Goal: Navigation & Orientation: Find specific page/section

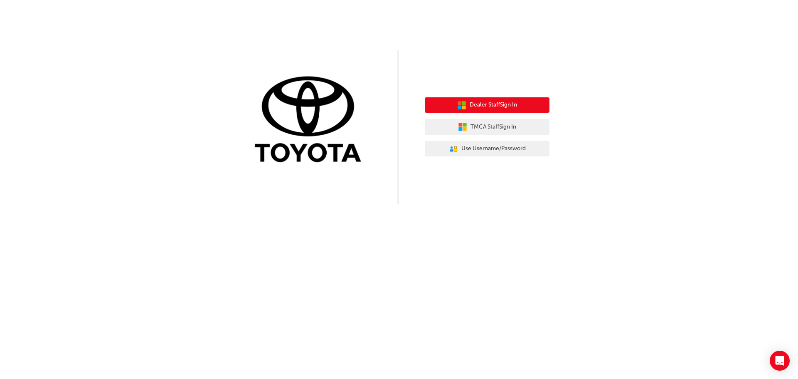
click at [515, 104] on span "Dealer Staff Sign In" at bounding box center [493, 105] width 47 height 10
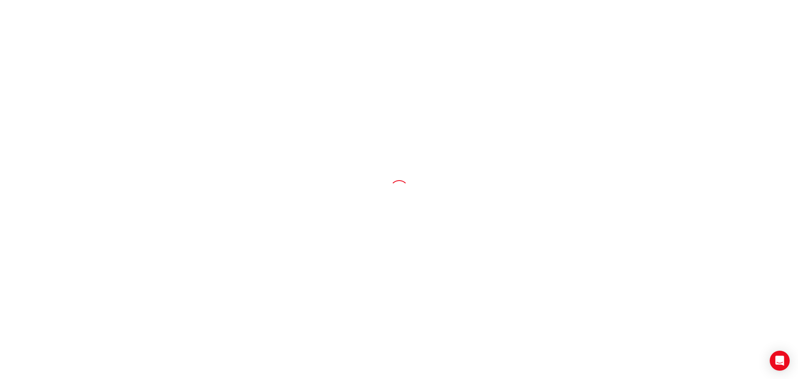
click at [410, 187] on div at bounding box center [399, 189] width 798 height 379
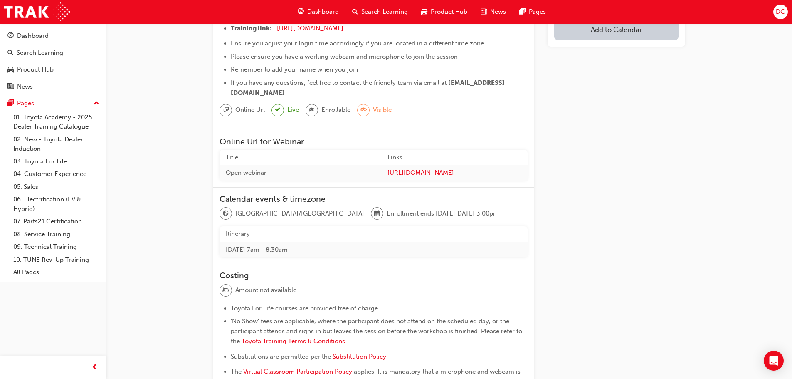
scroll to position [125, 0]
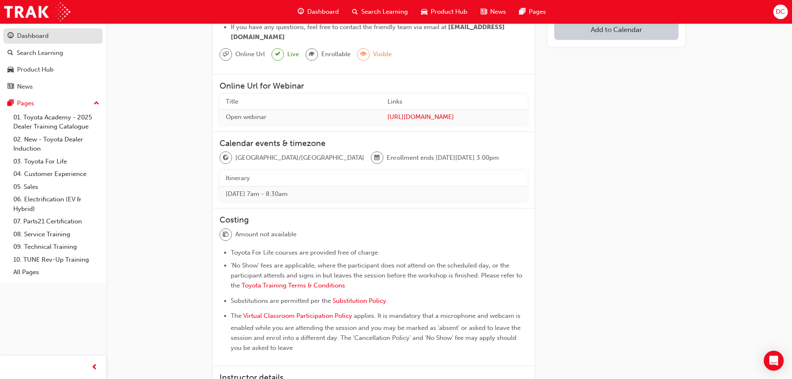
click at [37, 37] on div "Dashboard" at bounding box center [33, 36] width 32 height 10
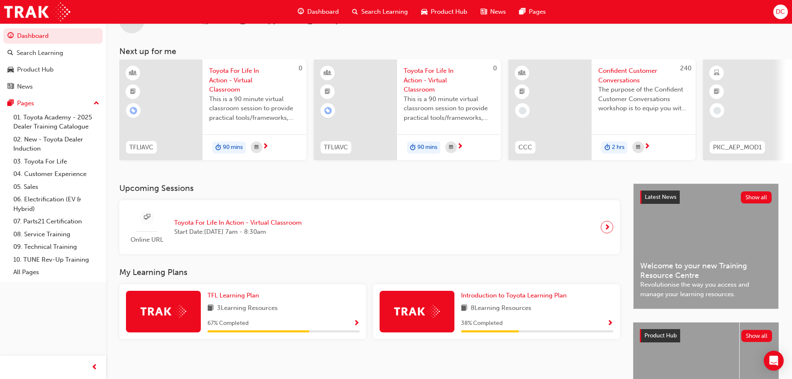
scroll to position [83, 0]
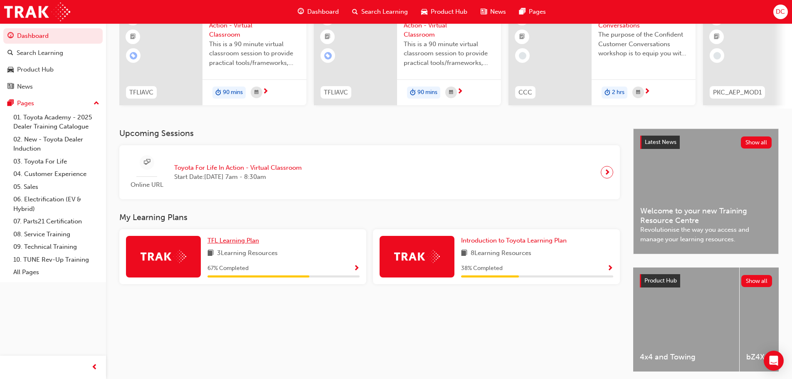
click at [260, 245] on link "TFL Learning Plan" at bounding box center [234, 241] width 55 height 10
